Goal: Navigation & Orientation: Find specific page/section

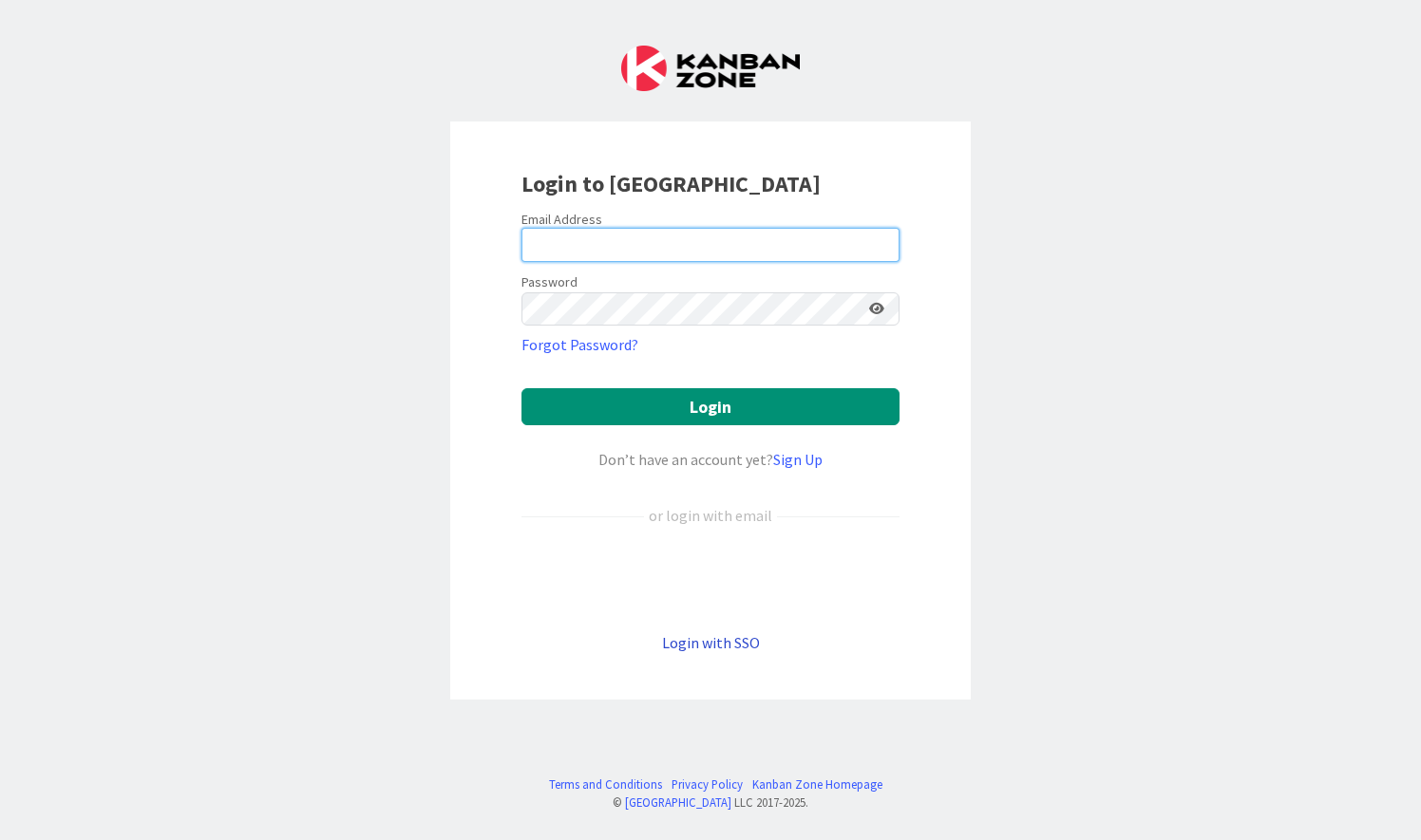
type input "[PERSON_NAME][EMAIL_ADDRESS][PERSON_NAME][DOMAIN_NAME]"
click at [740, 649] on link "Login with SSO" at bounding box center [710, 642] width 97 height 19
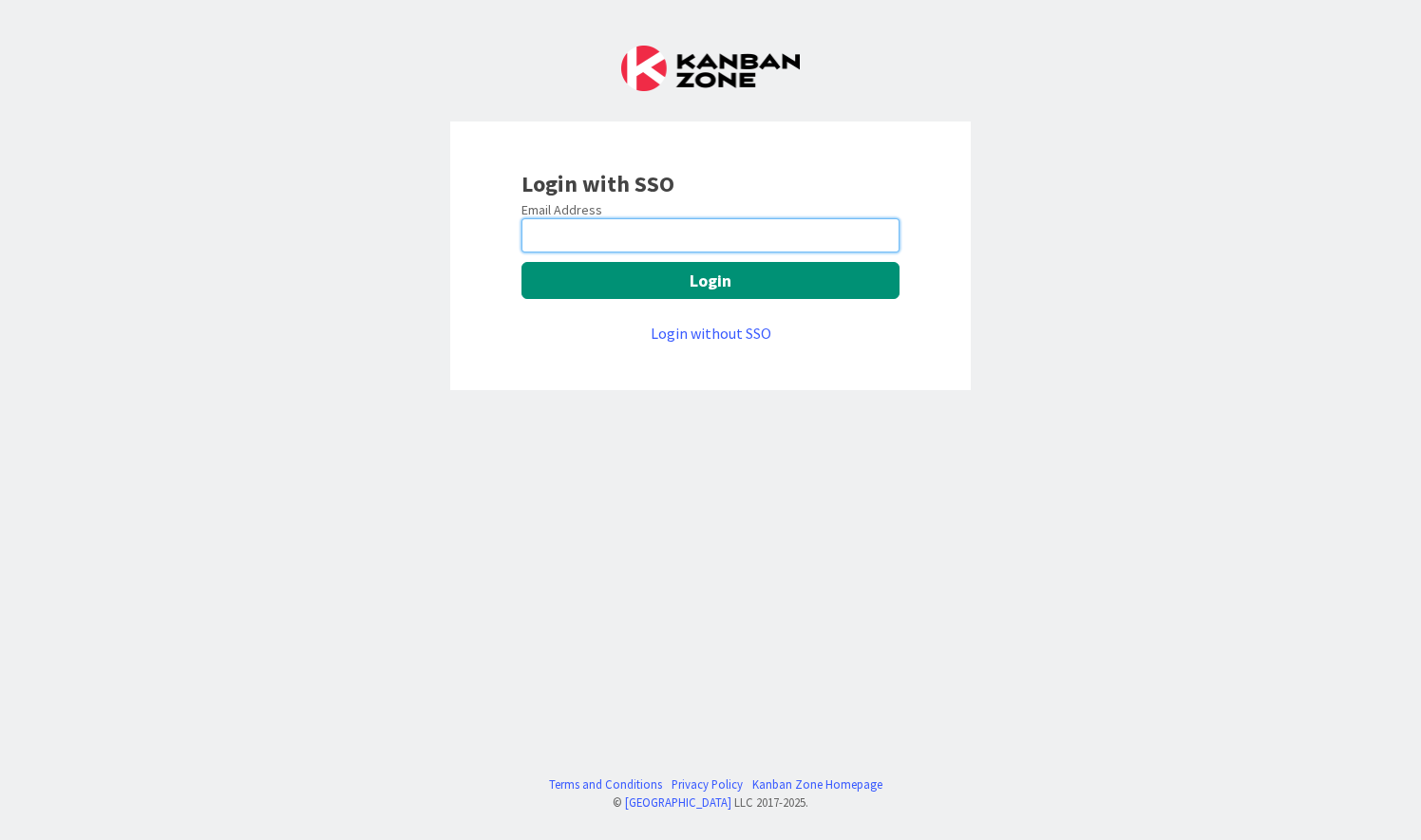
click at [708, 236] on input "email" at bounding box center [710, 235] width 378 height 34
type input "[PERSON_NAME][EMAIL_ADDRESS][PERSON_NAME][DOMAIN_NAME]"
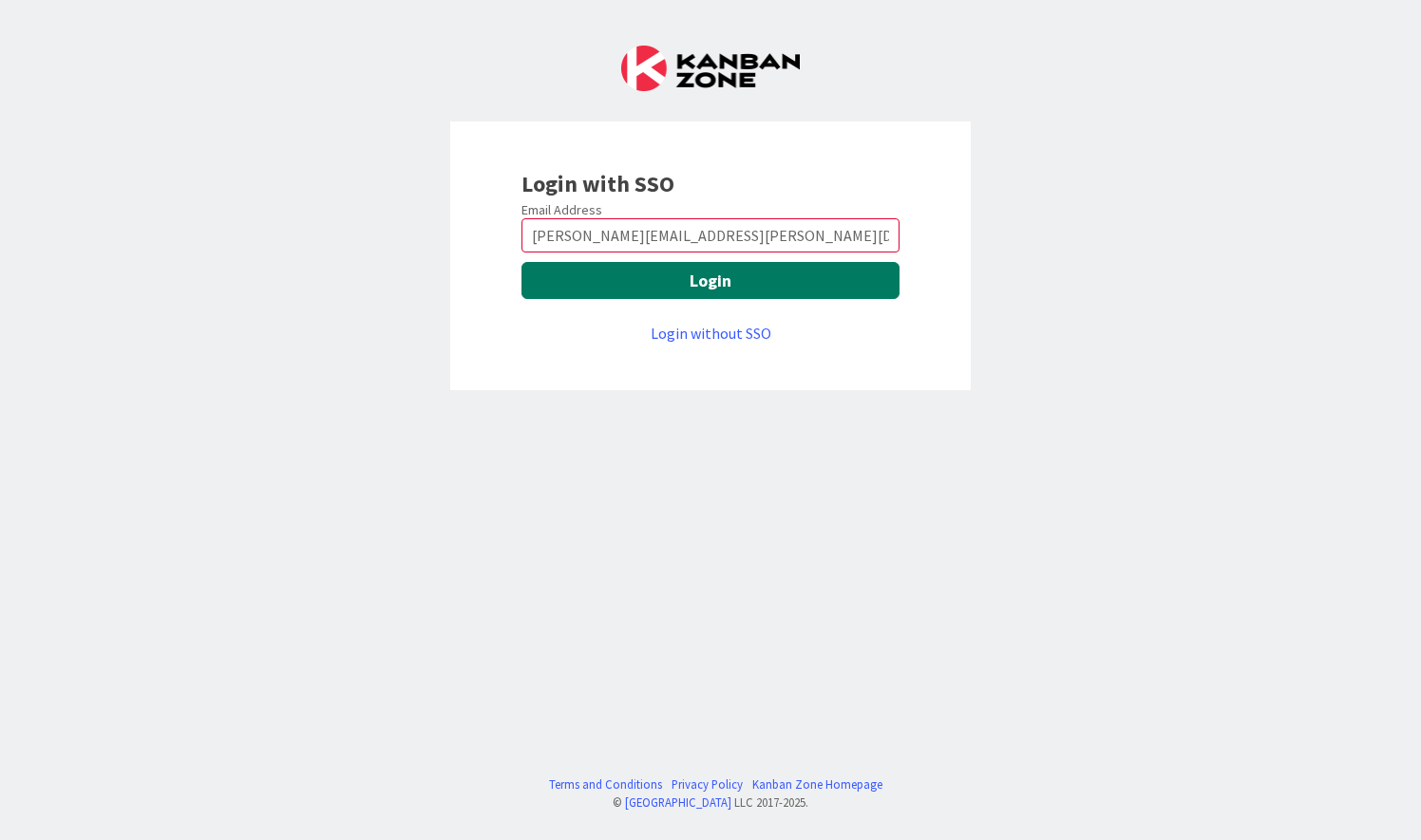
click at [699, 282] on button "Login" at bounding box center [710, 281] width 378 height 37
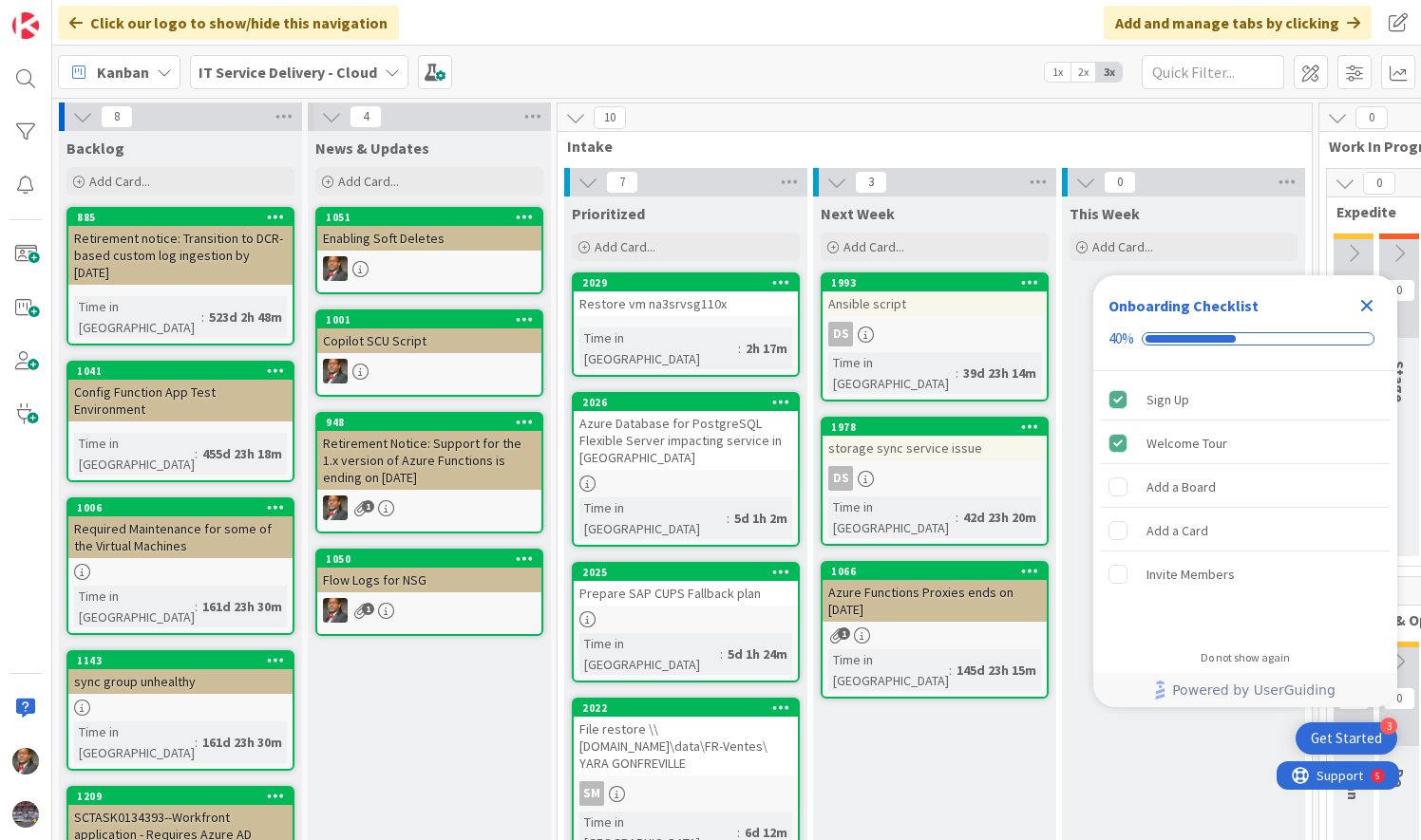
click at [1368, 302] on icon "Close Checklist" at bounding box center [1366, 306] width 13 height 13
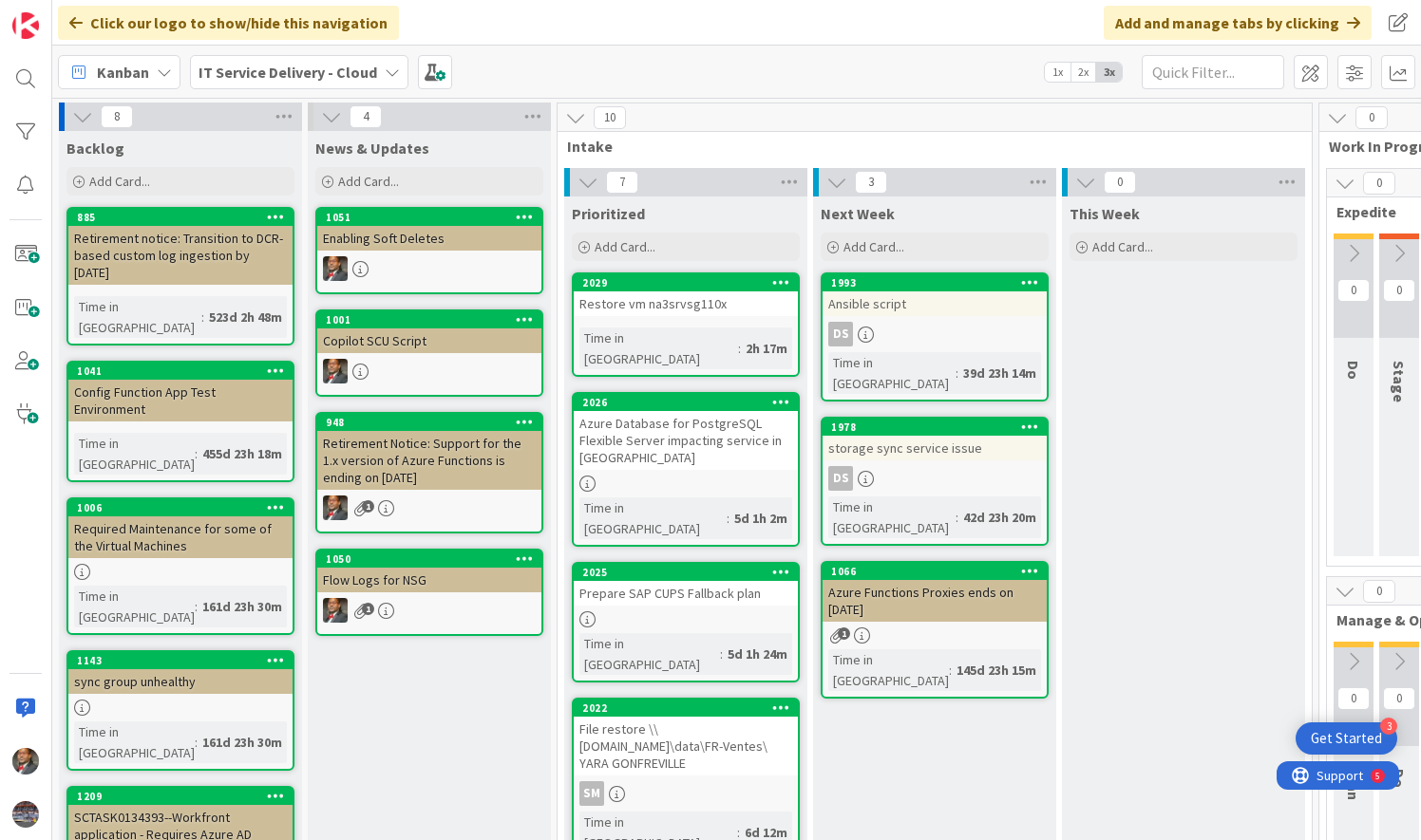
click at [640, 427] on div "Azure Database for PostgreSQL Flexible Server impacting service in [GEOGRAPHIC_…" at bounding box center [685, 440] width 224 height 58
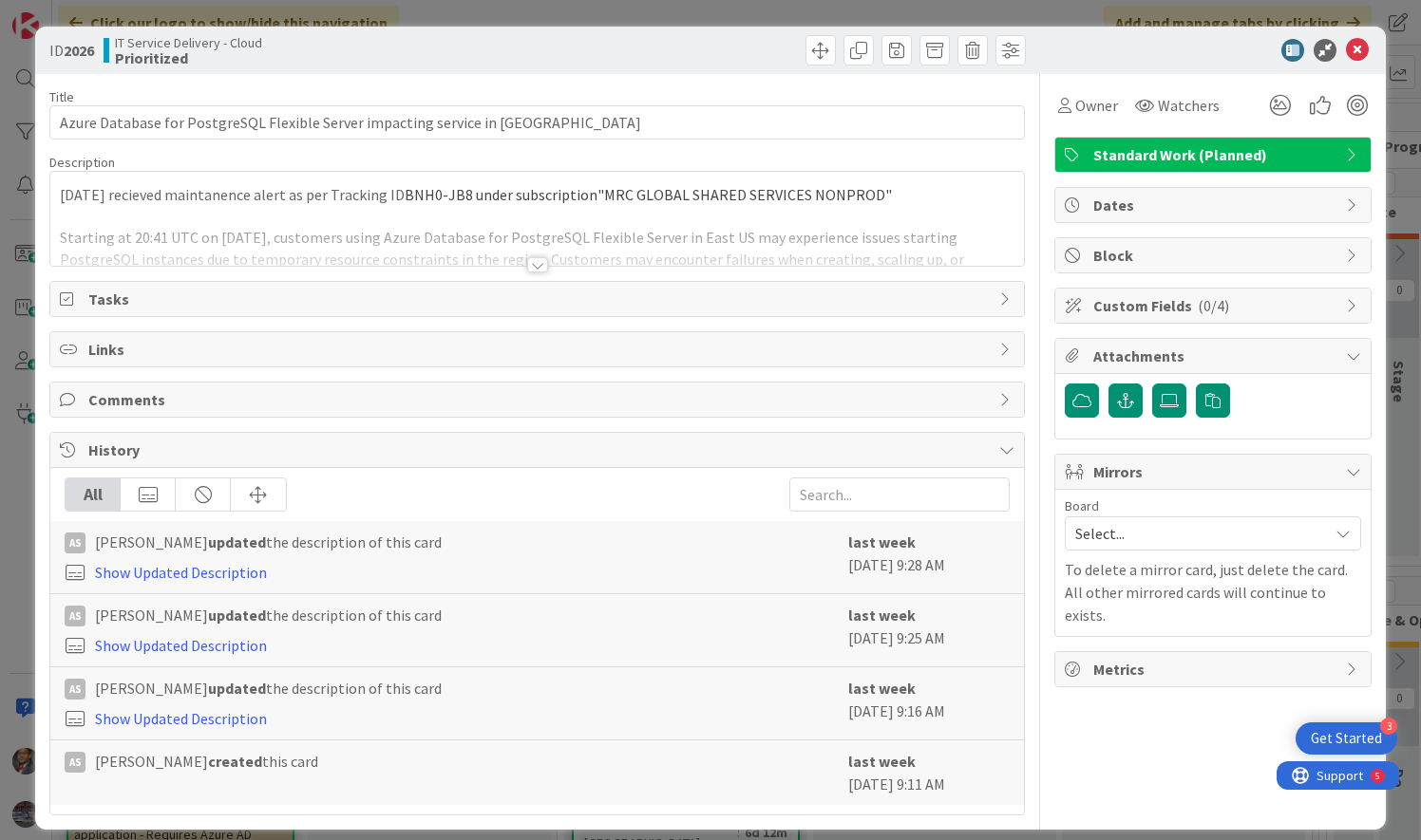
click at [535, 259] on div at bounding box center [537, 265] width 20 height 16
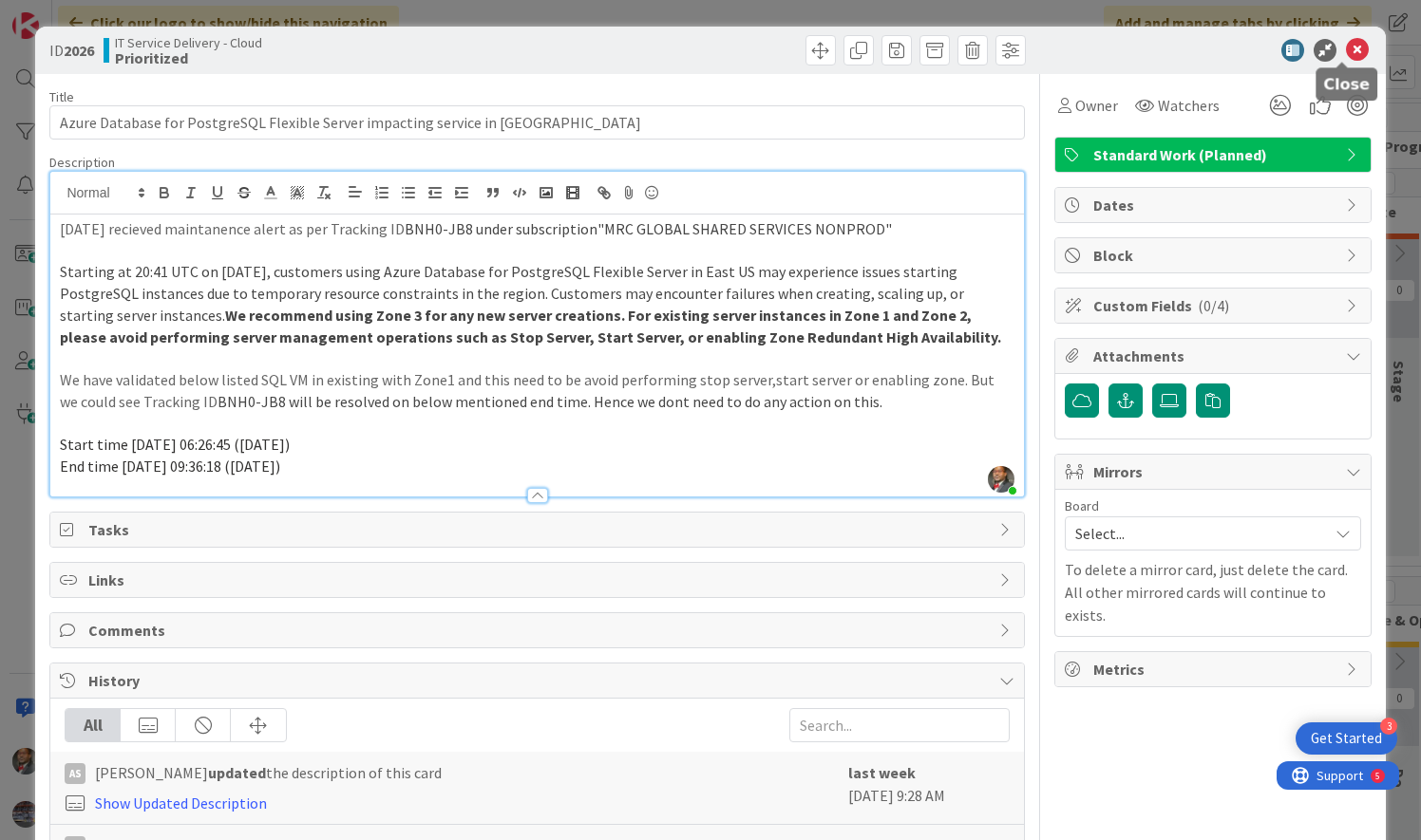
click at [1347, 48] on icon at bounding box center [1357, 50] width 22 height 22
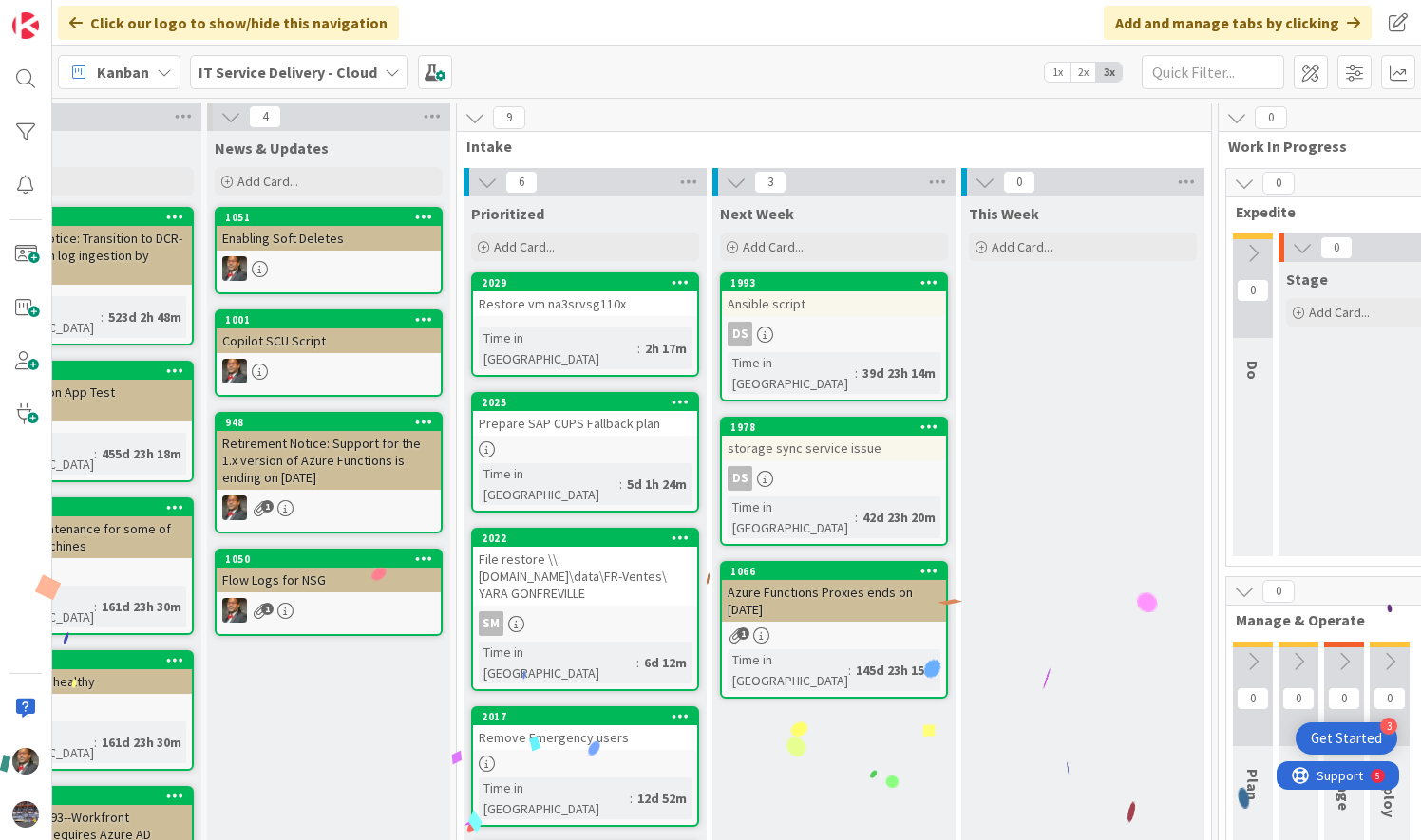
scroll to position [0, 98]
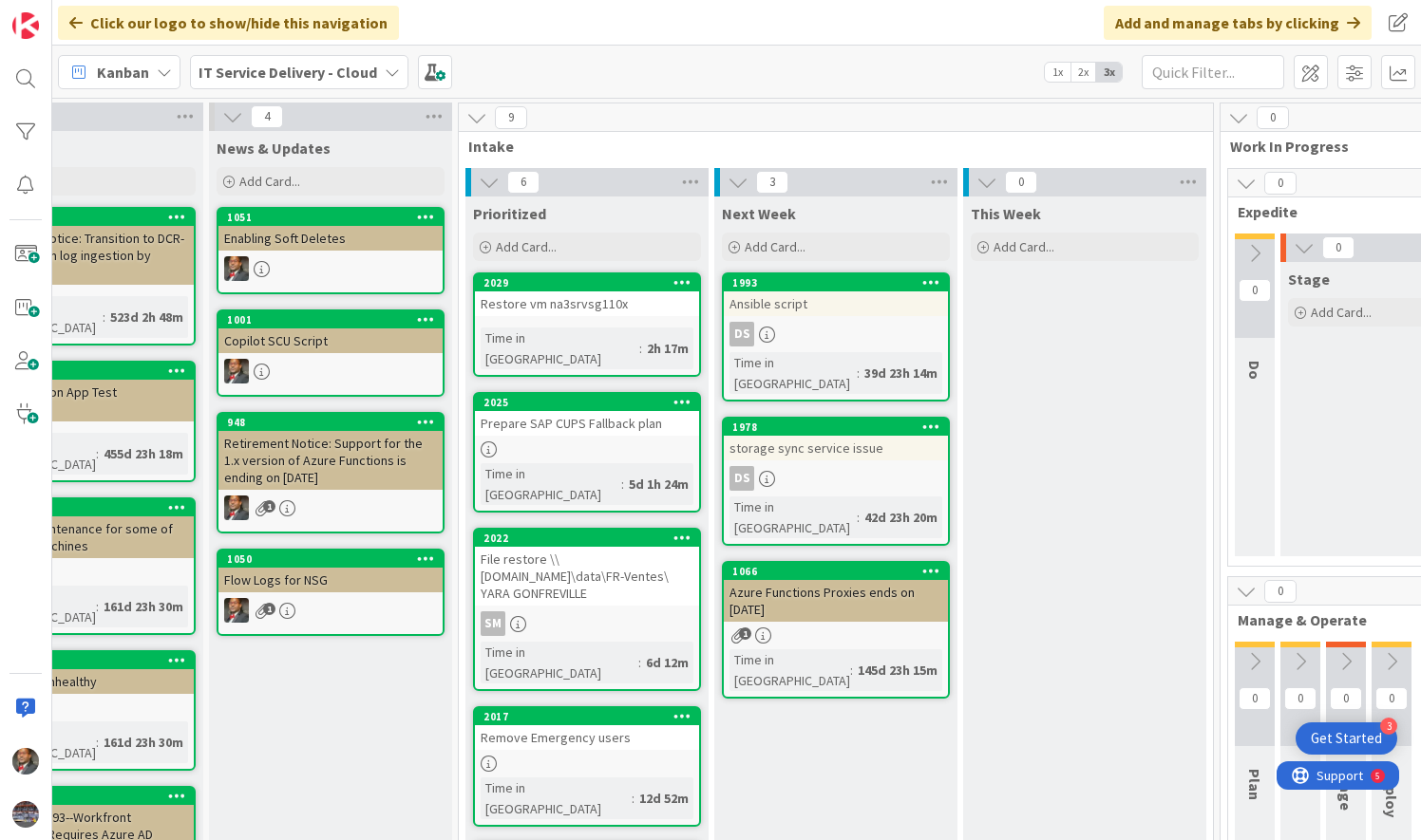
click at [546, 706] on link "2017 Remove Emergency users Time in Column : 12d 52m" at bounding box center [587, 767] width 228 height 121
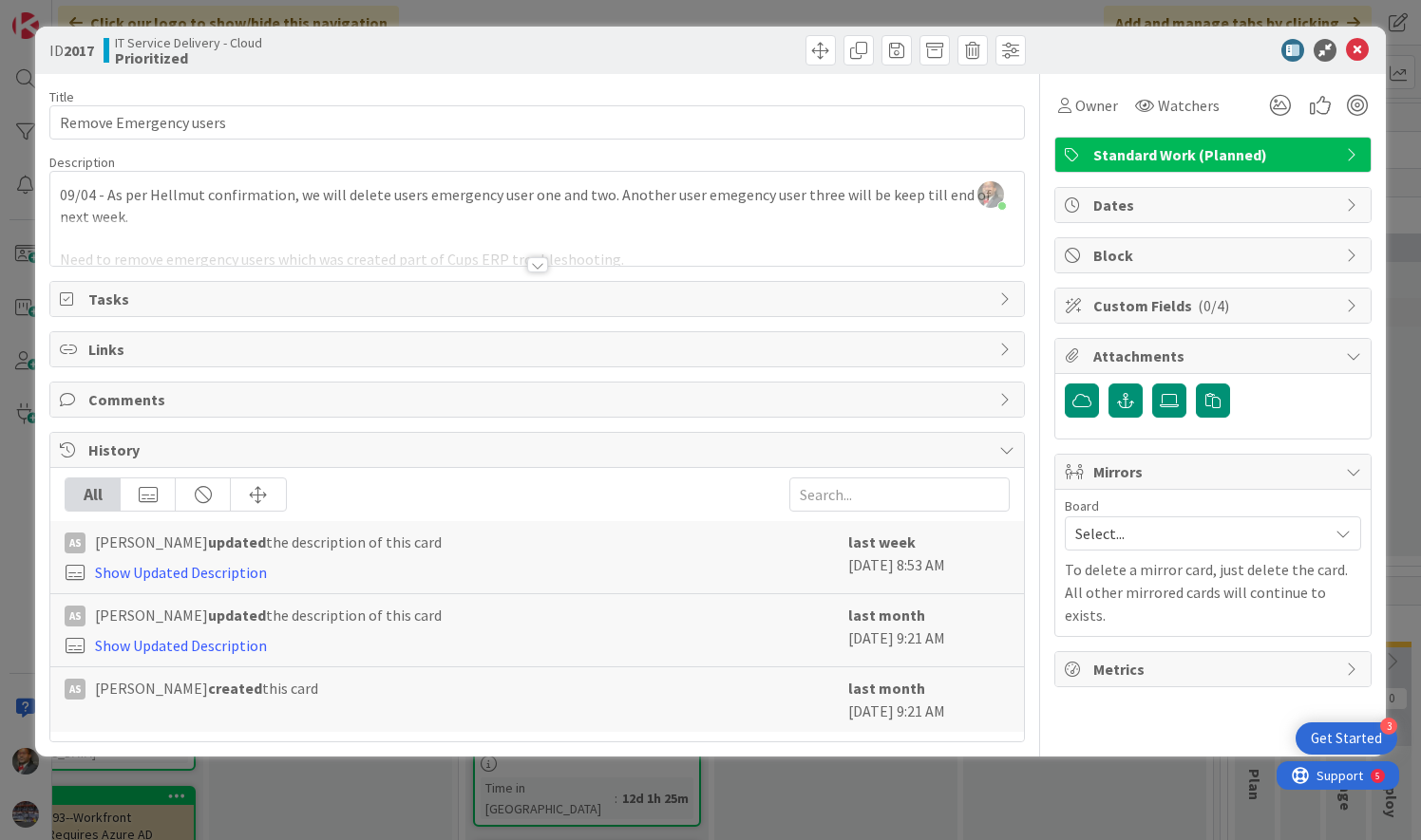
click at [530, 259] on div at bounding box center [537, 265] width 20 height 16
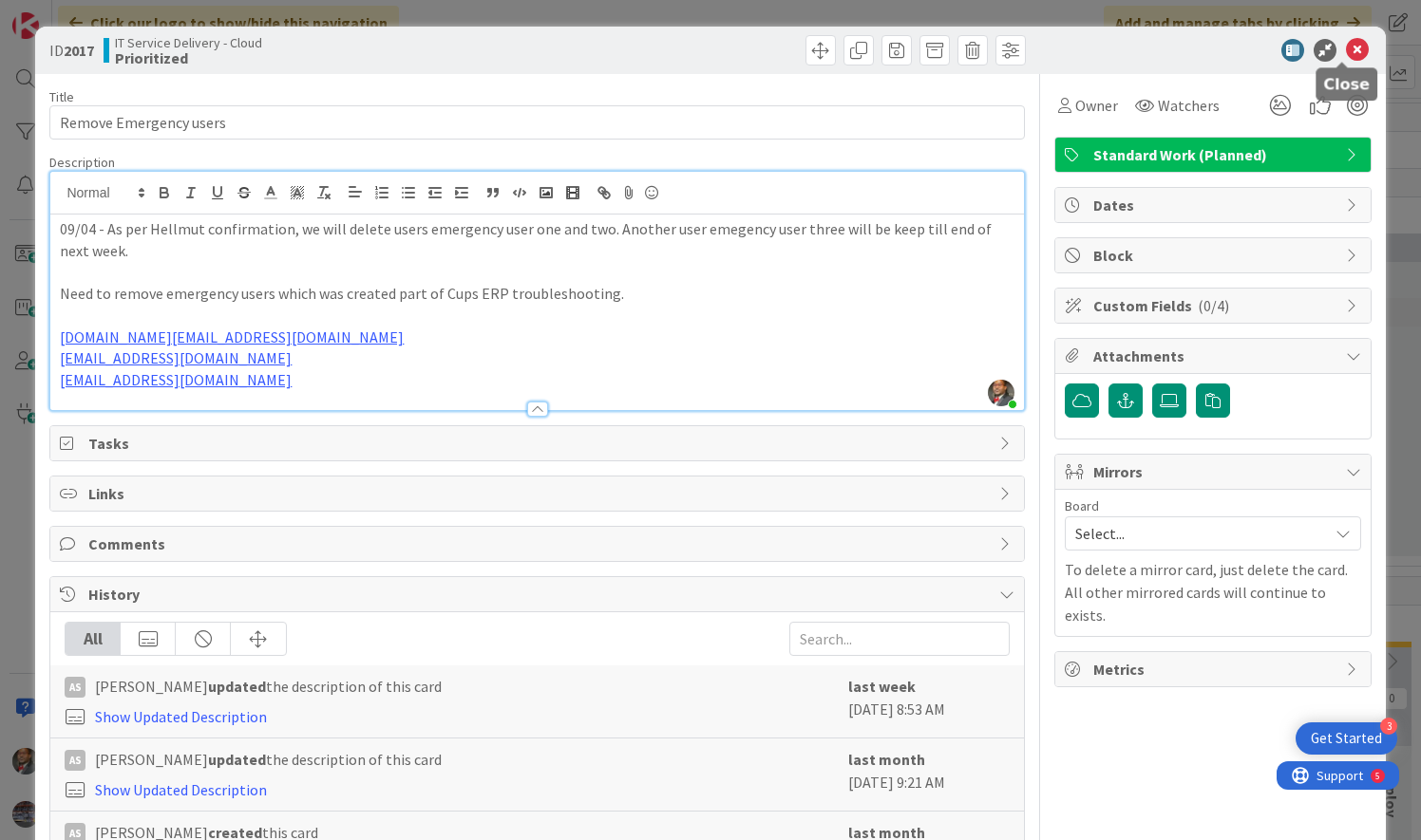
click at [1346, 42] on icon at bounding box center [1357, 50] width 22 height 22
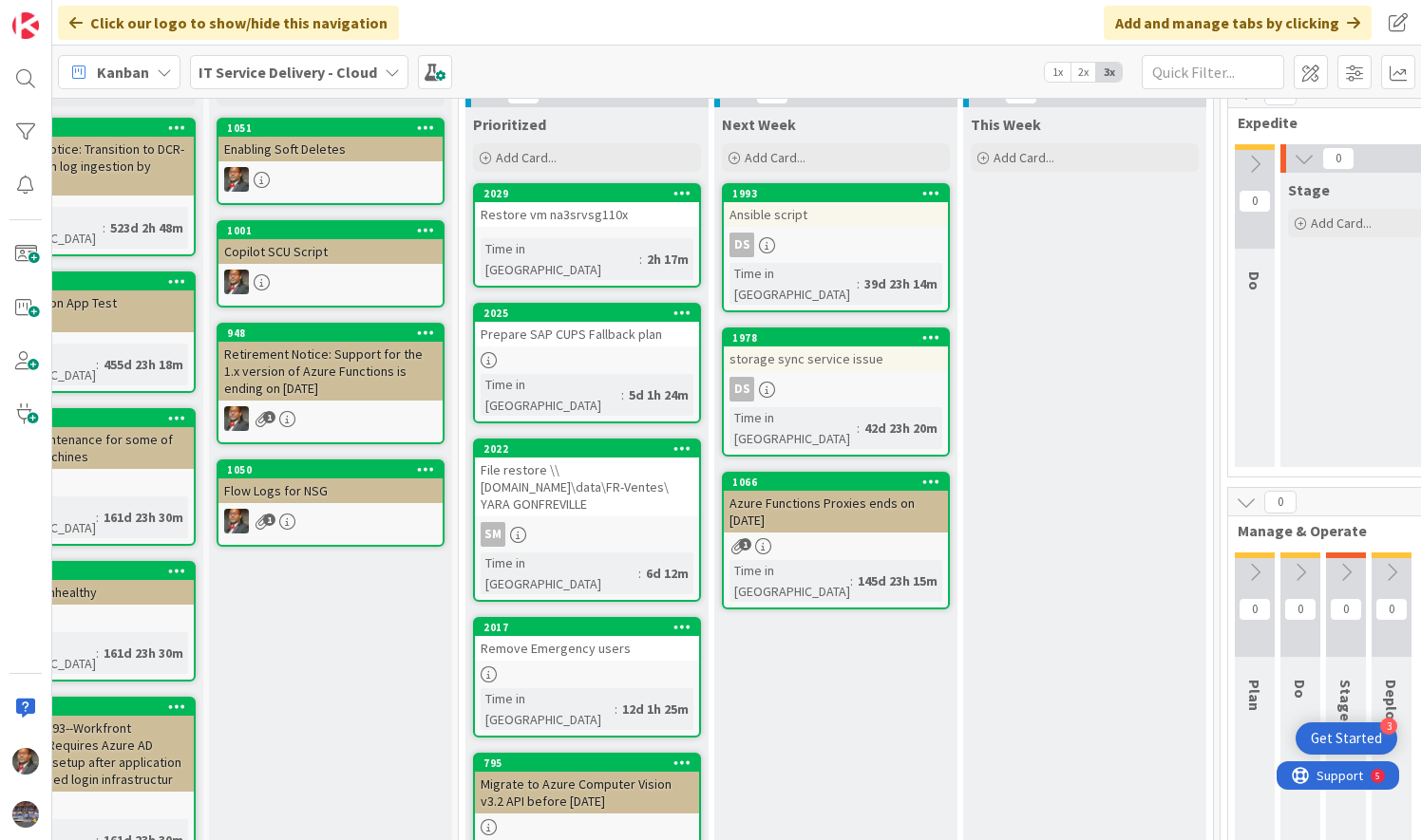
scroll to position [76, 98]
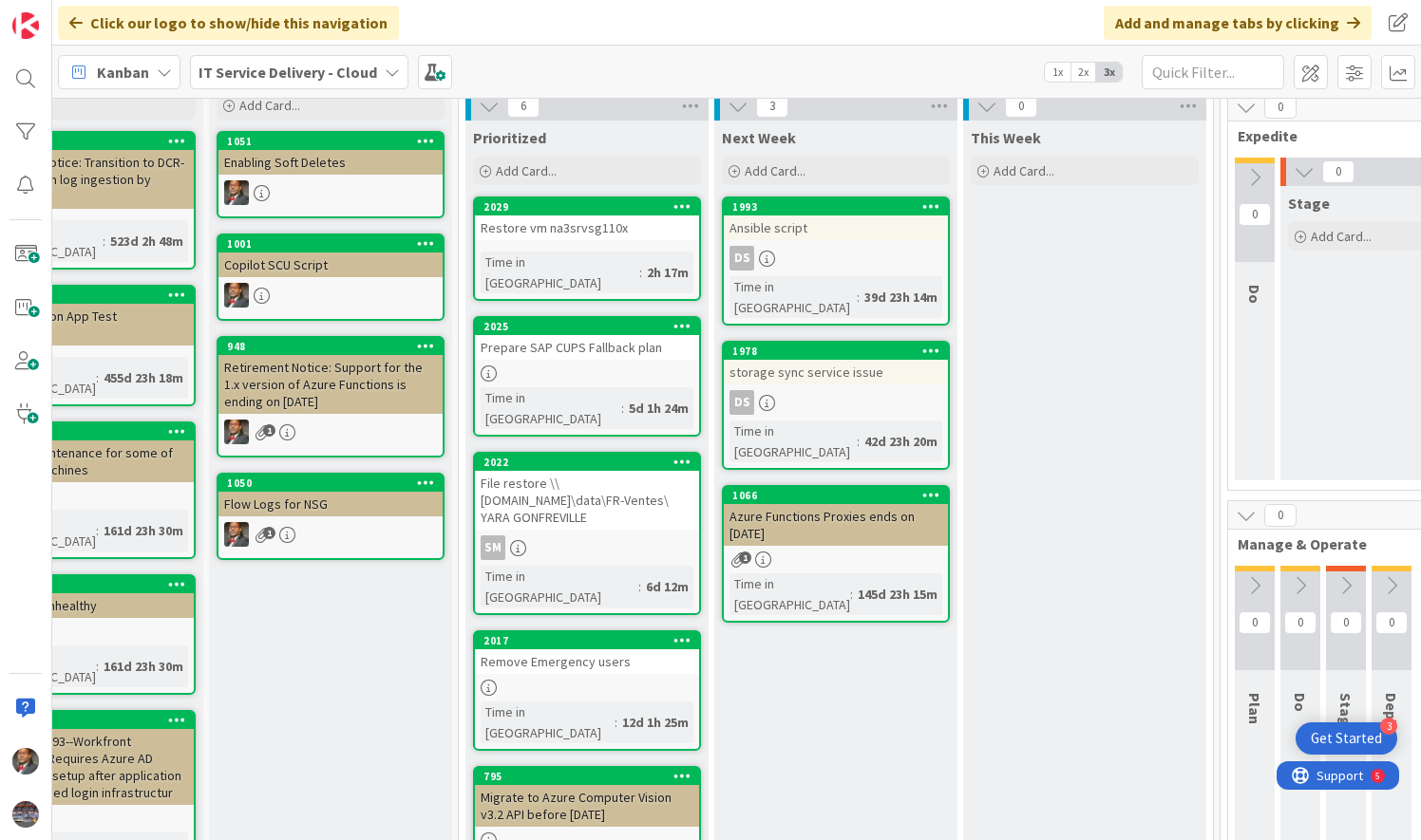
click at [571, 338] on link "2025 Prepare SAP CUPS Fallback plan Time in Column : 5d 1h 24m" at bounding box center [587, 376] width 228 height 121
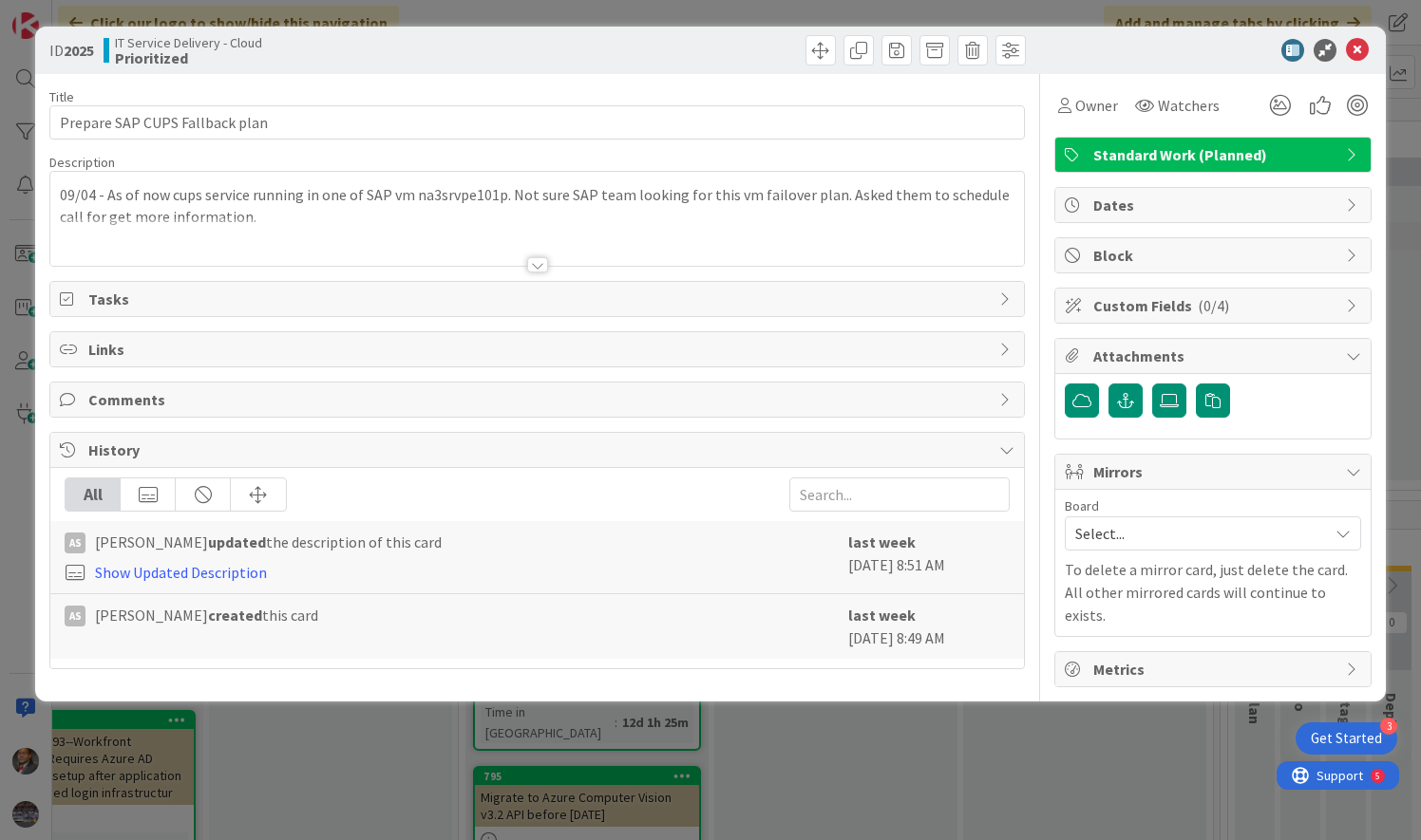
click at [537, 262] on div at bounding box center [537, 265] width 20 height 16
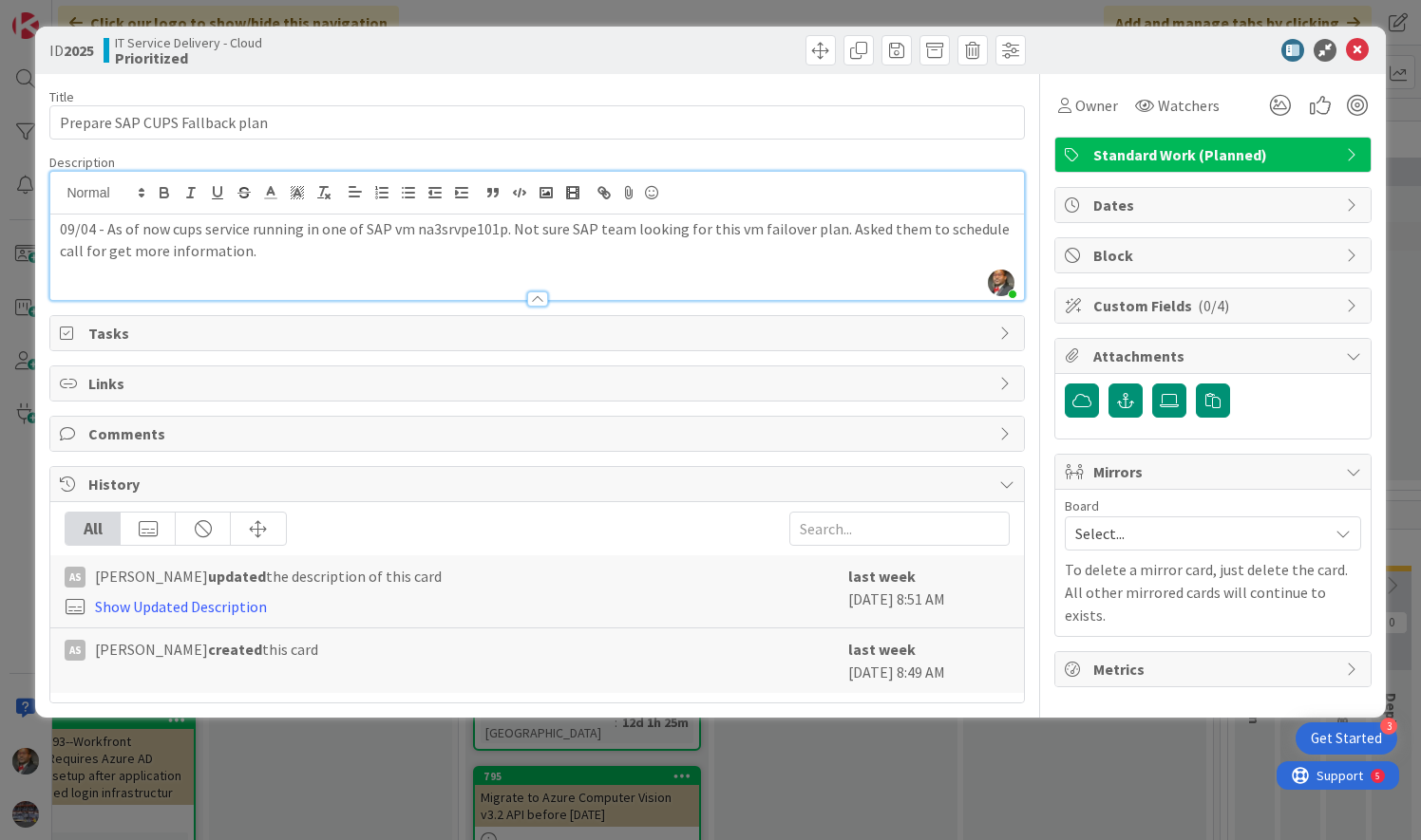
click at [885, 275] on div "09/04 - As of now cups service running in one of SAP vm na3srvpe101p. Not sure …" at bounding box center [537, 257] width 973 height 86
click at [1365, 52] on icon at bounding box center [1357, 50] width 22 height 22
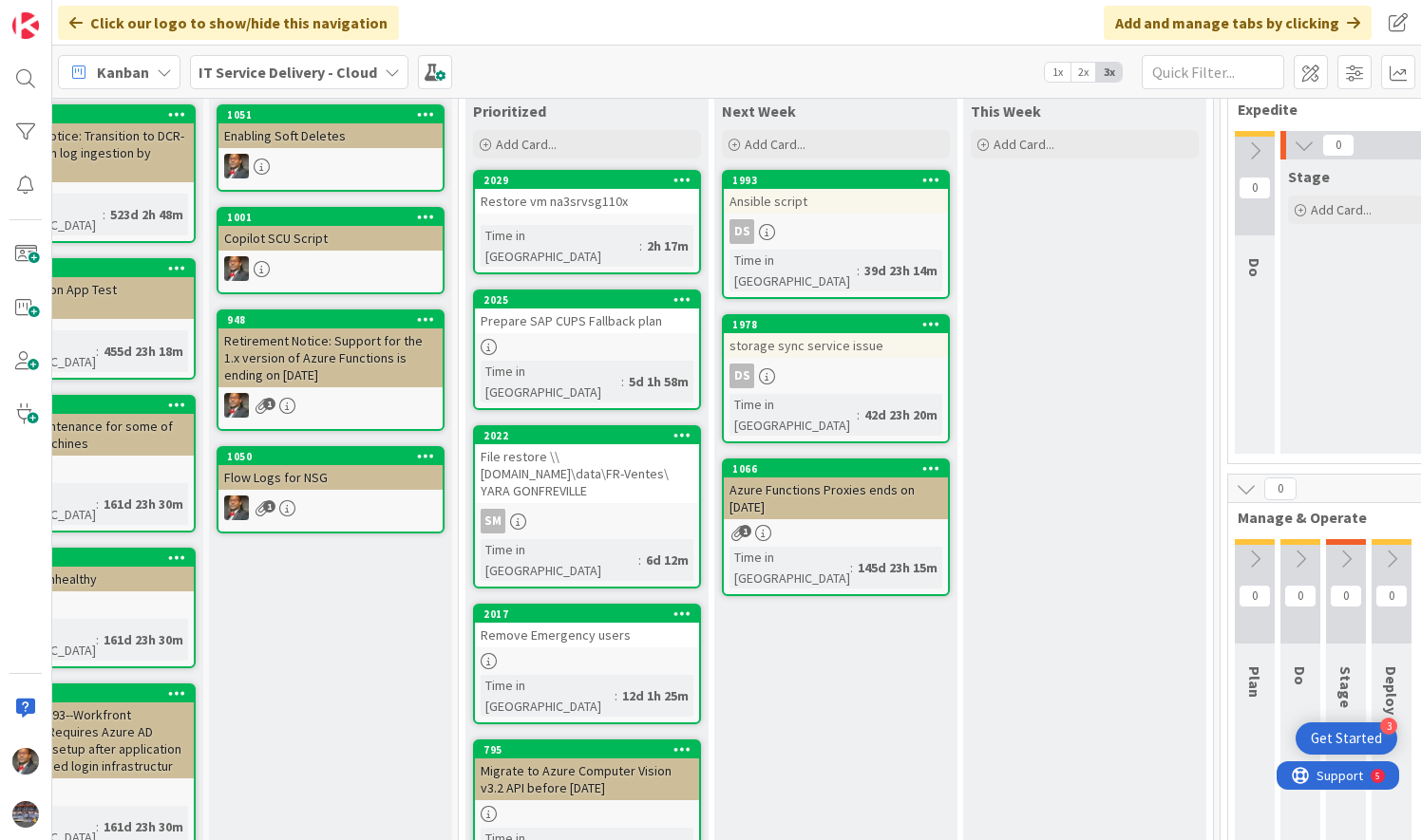
scroll to position [105, 98]
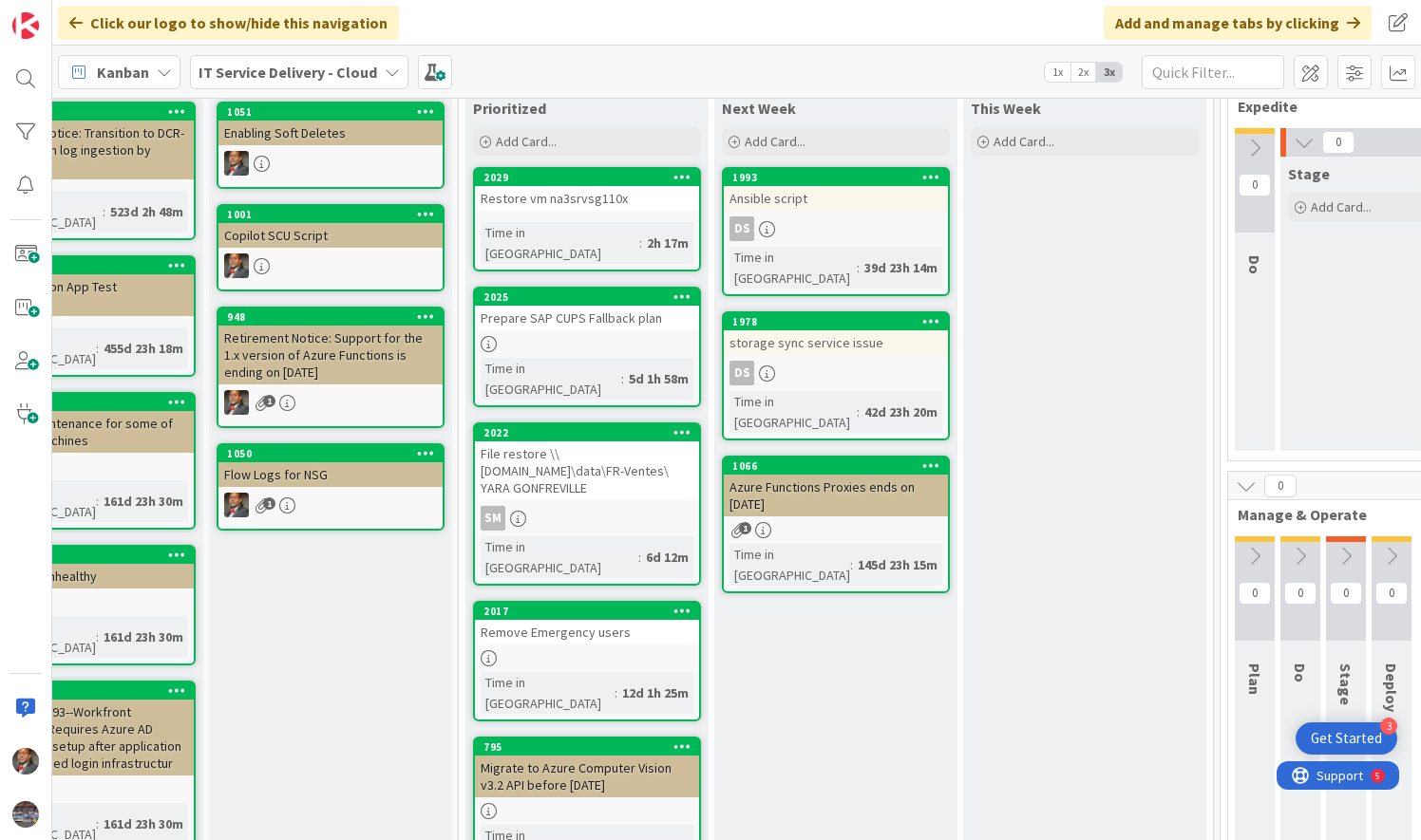
click at [566, 214] on link "2029 Restore vm na3srvsg110x Time in Column : 2h 17m" at bounding box center [587, 218] width 228 height 104
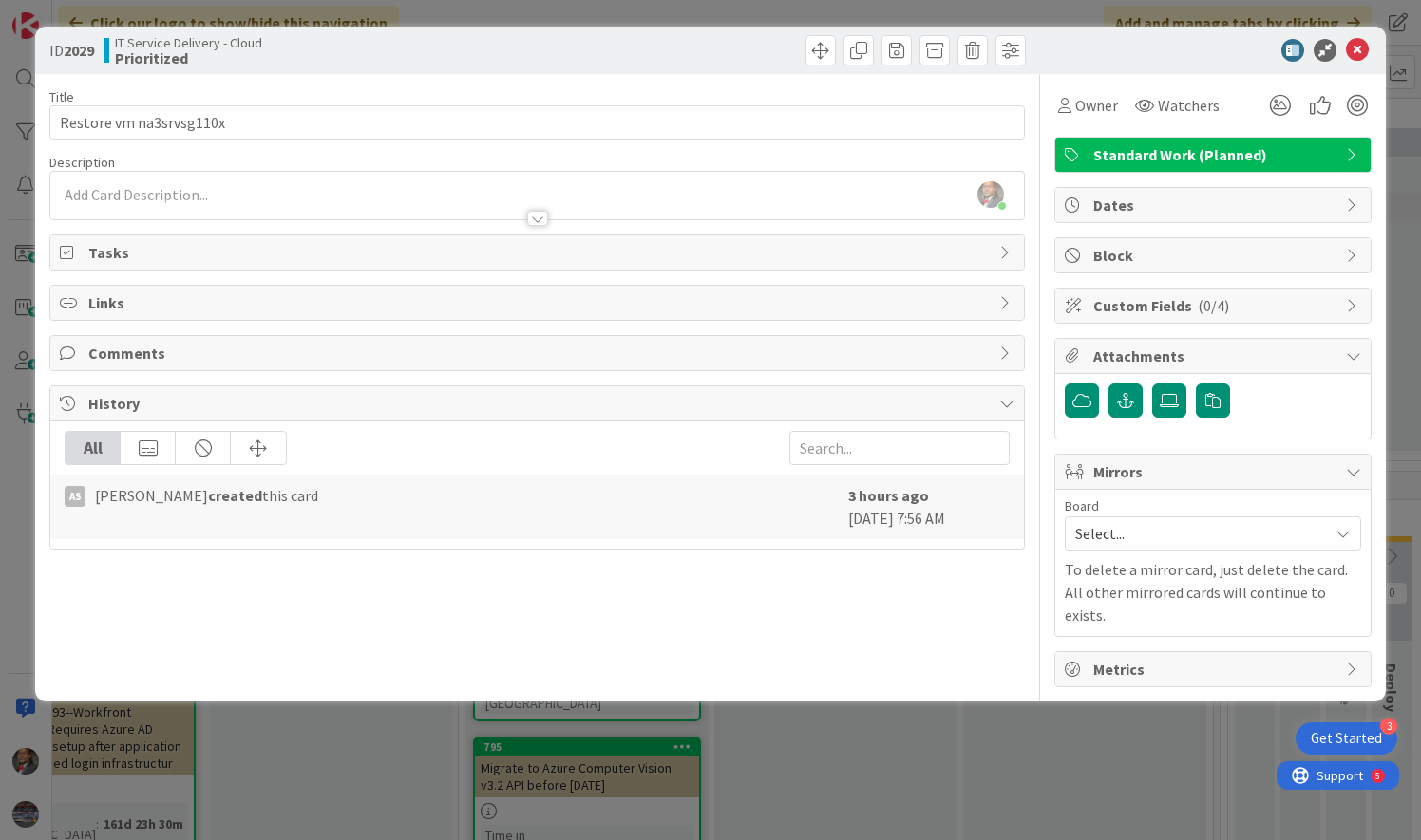
click at [530, 222] on div at bounding box center [537, 218] width 20 height 16
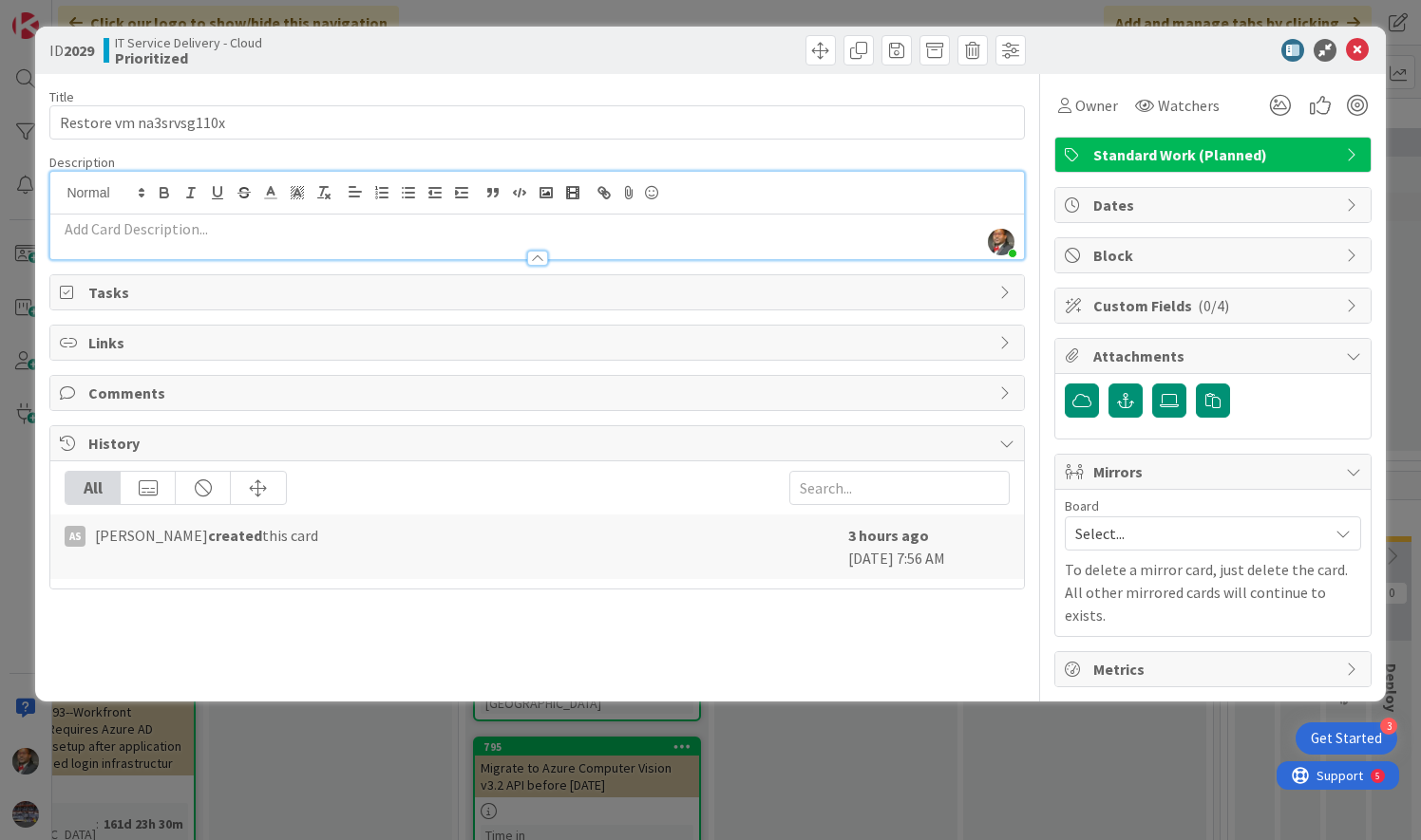
click at [534, 253] on div at bounding box center [537, 258] width 20 height 16
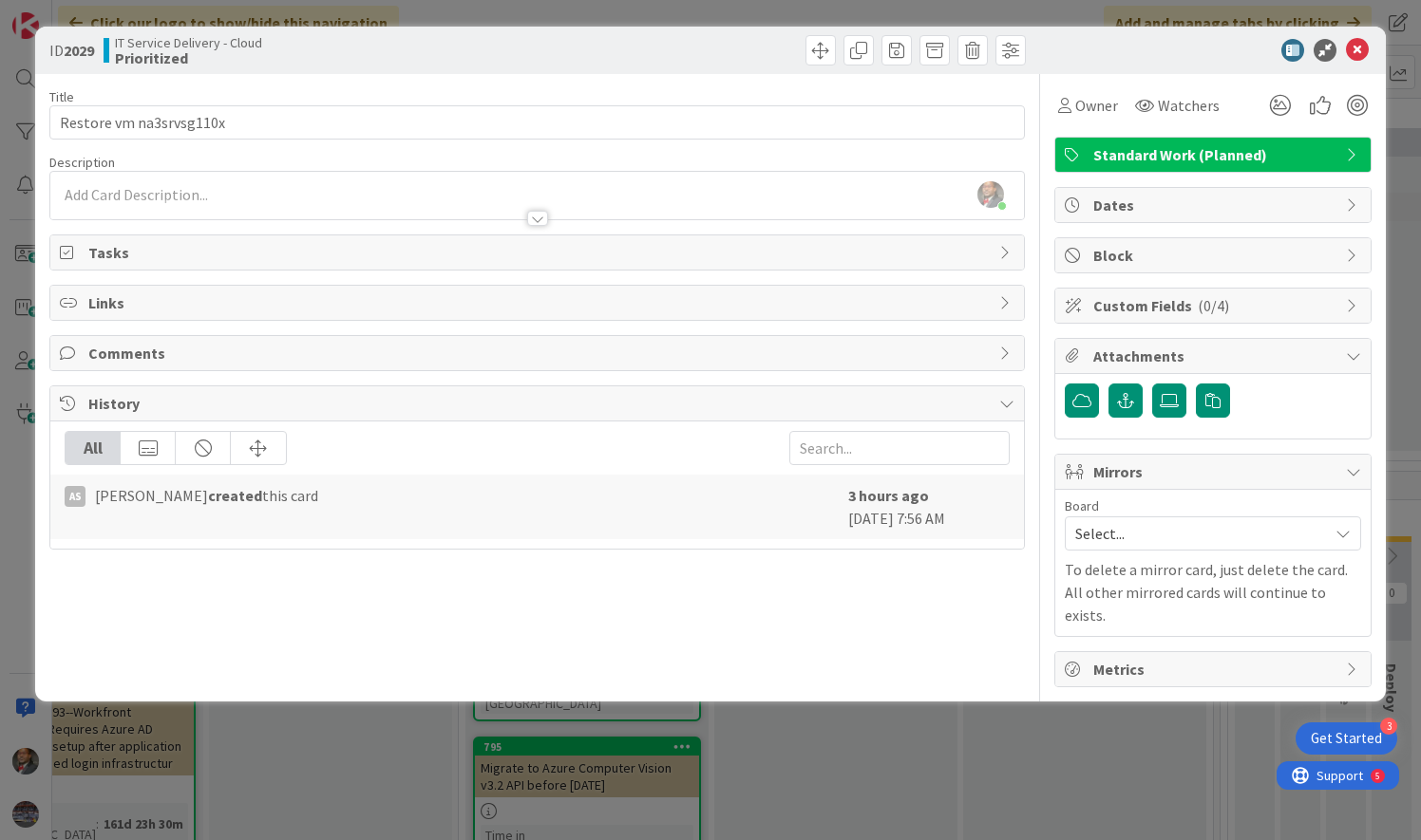
click at [1363, 51] on icon at bounding box center [1357, 50] width 22 height 22
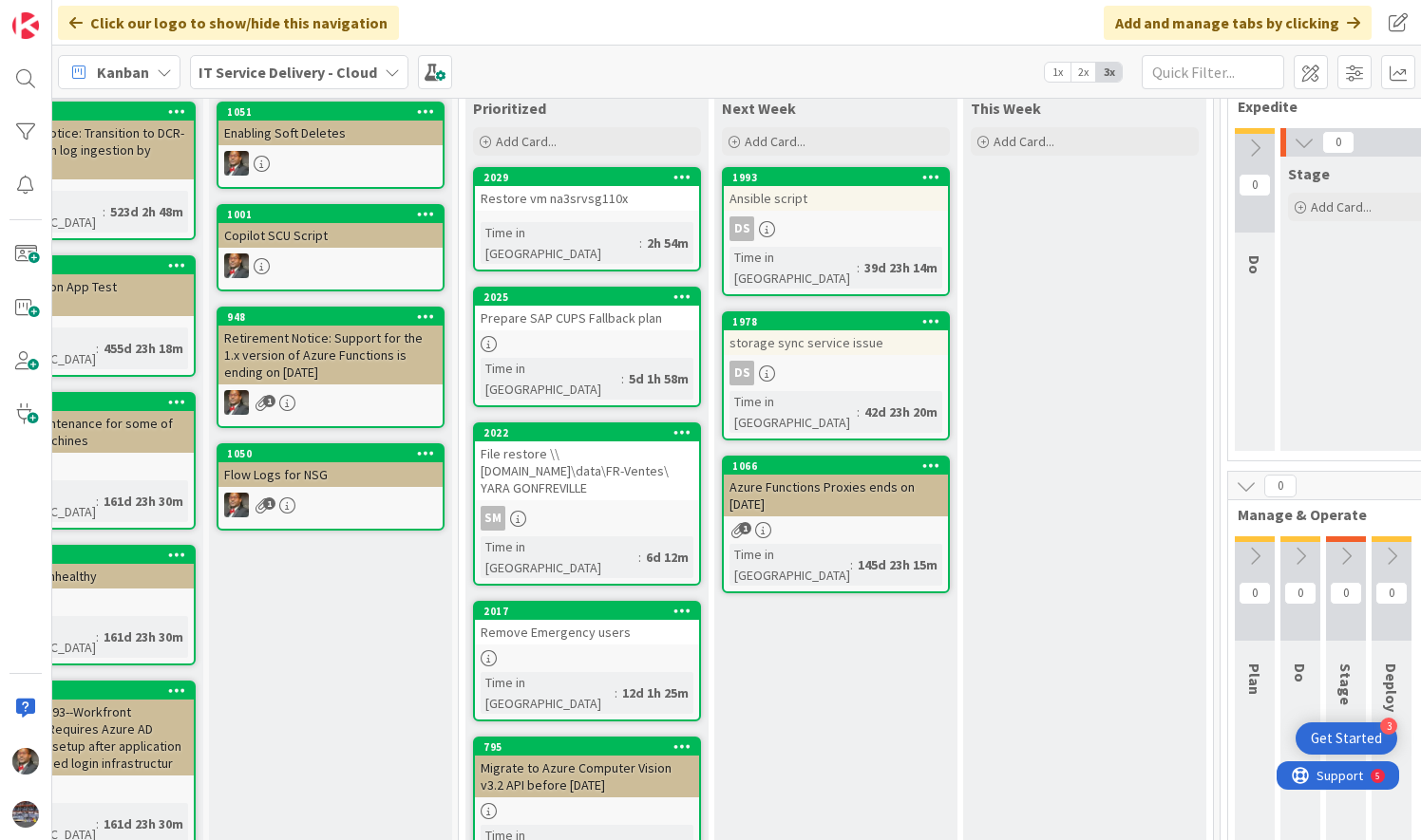
drag, startPoint x: 1411, startPoint y: 193, endPoint x: 1017, endPoint y: 466, distance: 479.3
click at [613, 441] on div "File restore \\mcjunkinredman.com\data\FR-Ventes\ YARA GONFREVILLE" at bounding box center [587, 471] width 224 height 58
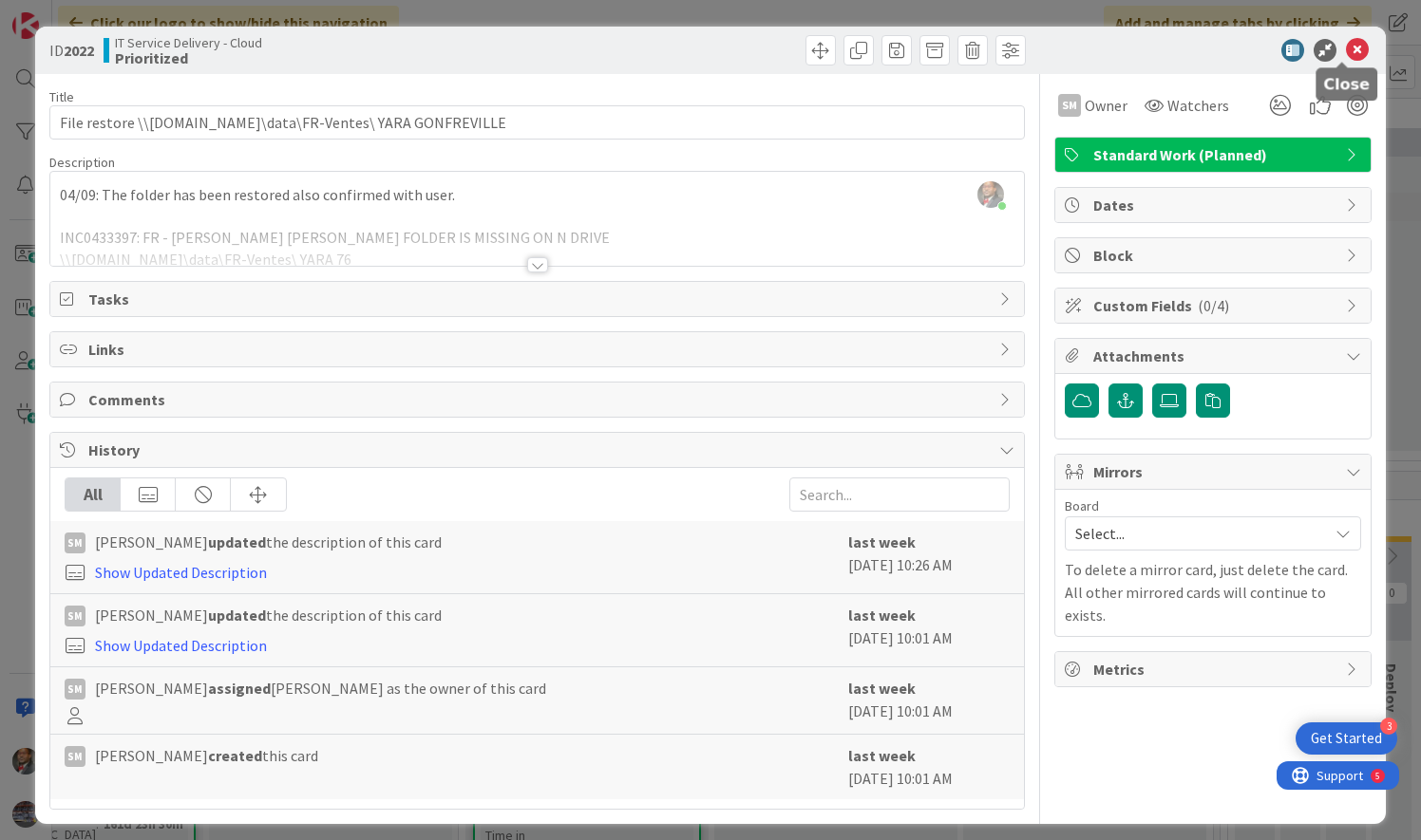
click at [1346, 44] on icon at bounding box center [1357, 50] width 22 height 22
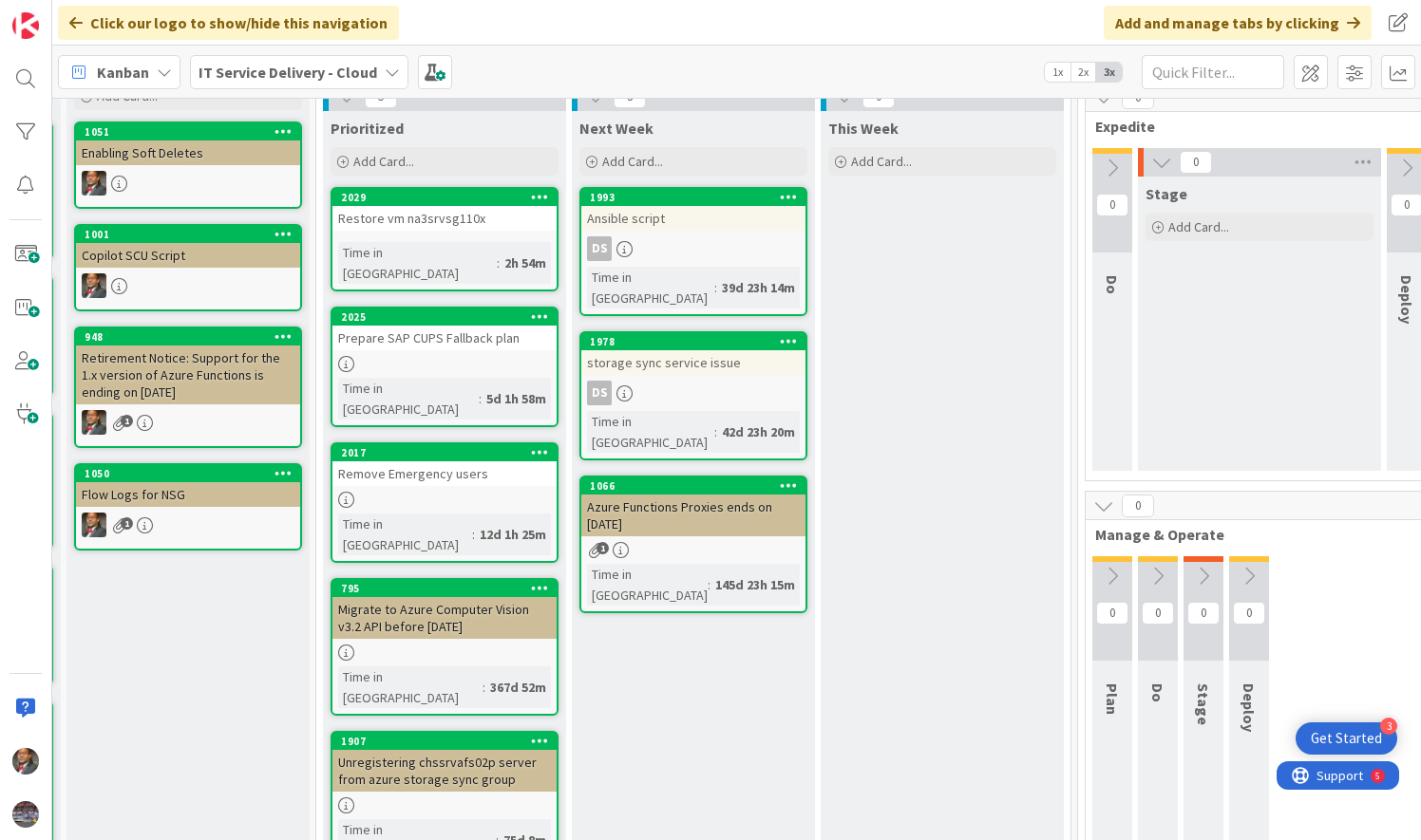
scroll to position [90, 241]
